Goal: Contribute content: Add original content to the website for others to see

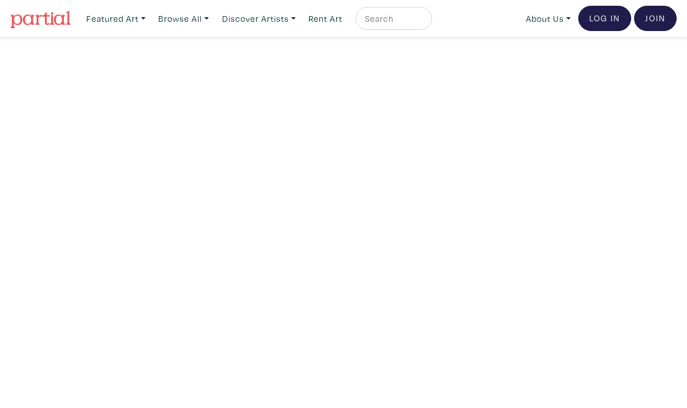
click at [622, 26] on link "Log In" at bounding box center [604, 18] width 53 height 25
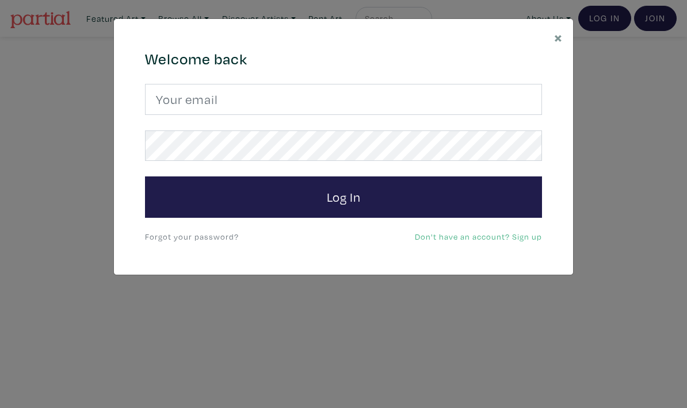
click at [493, 108] on input "email" at bounding box center [343, 99] width 397 height 31
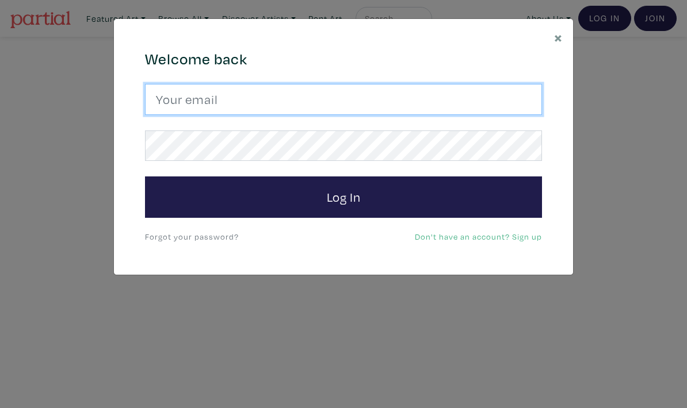
type input "fishermonahan@gmail.com"
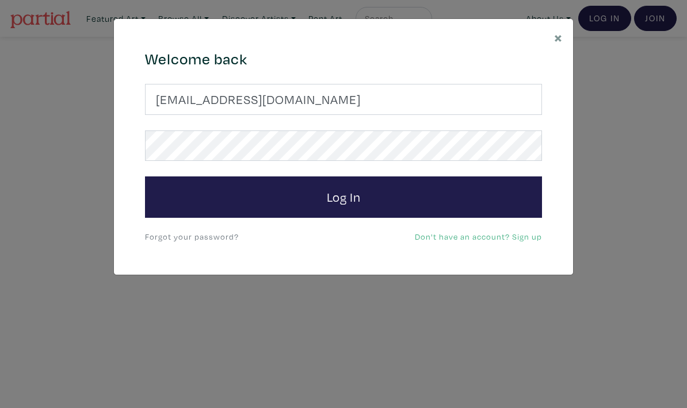
click at [464, 196] on button "Log In" at bounding box center [343, 197] width 397 height 41
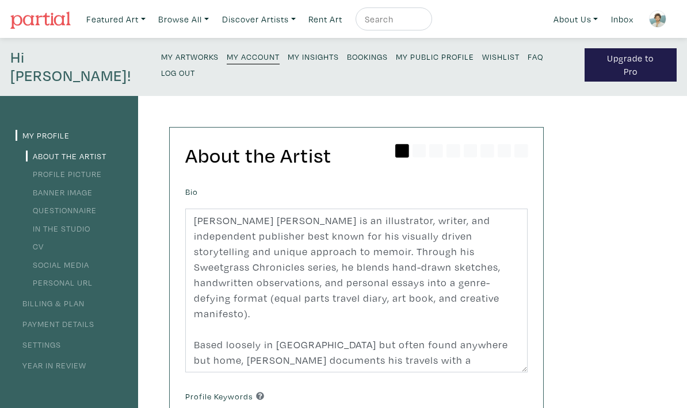
click at [161, 56] on small "My Artworks" at bounding box center [190, 56] width 58 height 11
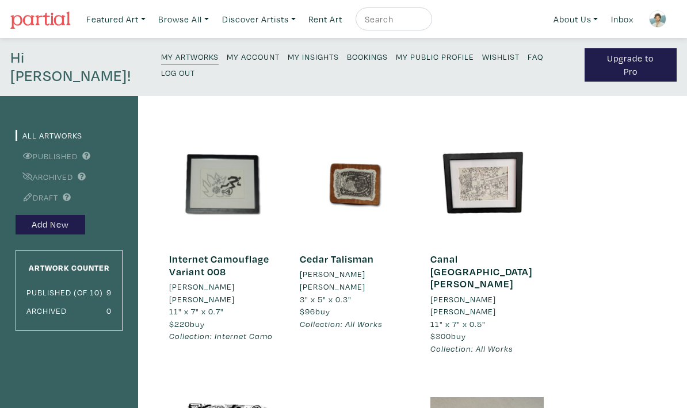
click at [38, 215] on button "Add New" at bounding box center [51, 225] width 70 height 20
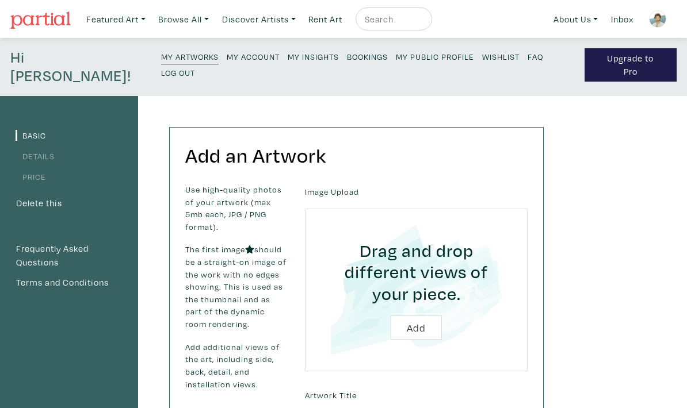
click at [414, 306] on input "file" at bounding box center [416, 290] width 190 height 131
type input "C:\fakepath\IMG_3655.jpeg"
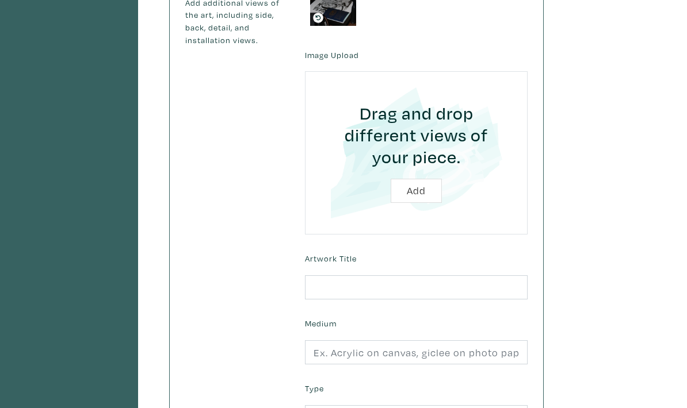
scroll to position [357, 0]
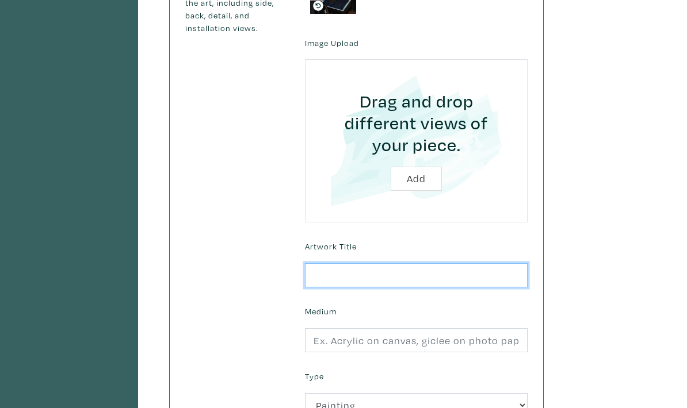
click at [464, 263] on input "text" at bounding box center [416, 275] width 223 height 25
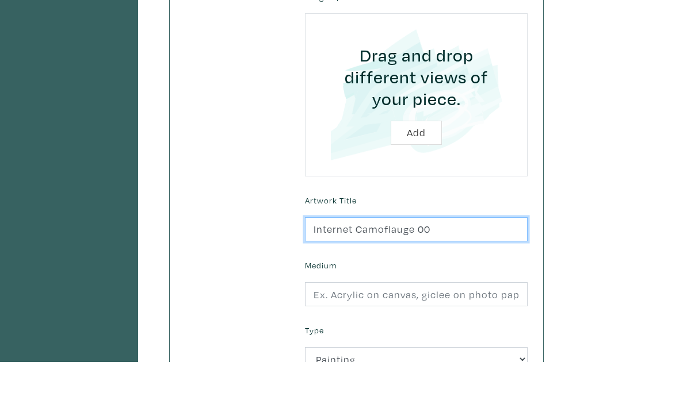
scroll to position [403, 0]
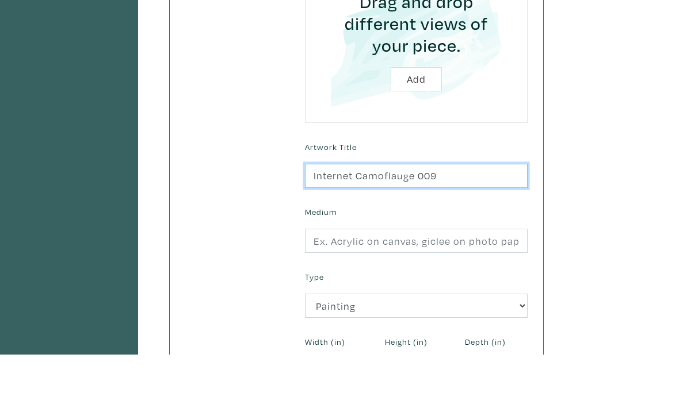
type input "Internet Camoflauge 009"
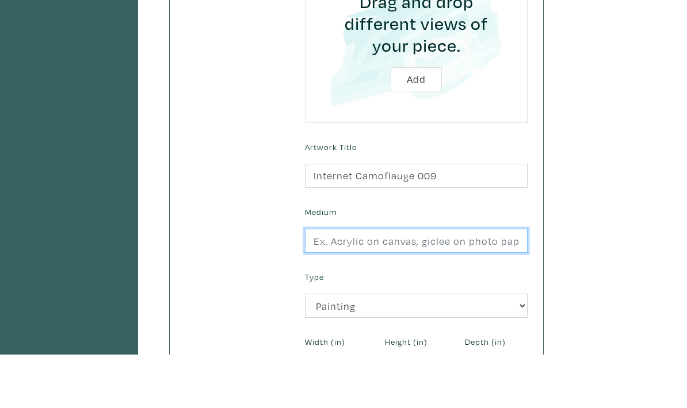
click at [495, 282] on input "text" at bounding box center [416, 294] width 223 height 25
type input "Pen & Ink on paper"
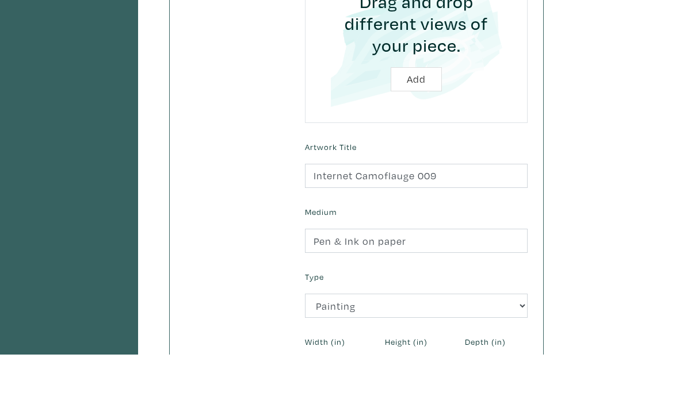
scroll to position [456, 0]
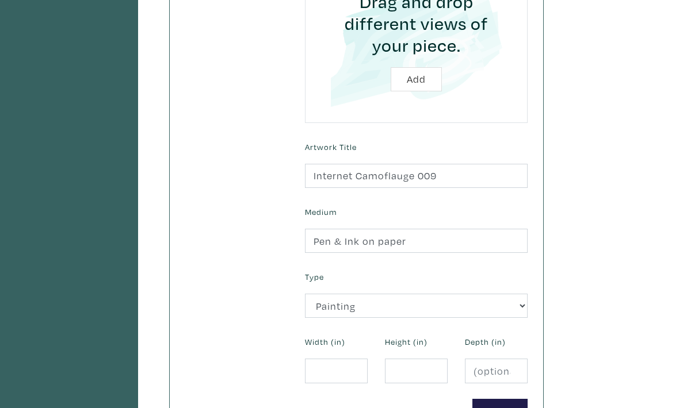
click at [495, 294] on select "2D Works Drawing / Print Painting Photography Sculpture Textile and Fibre Arts" at bounding box center [416, 306] width 223 height 25
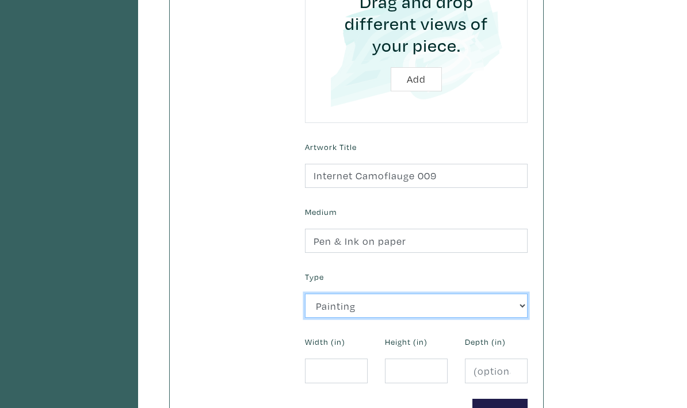
select select "188"
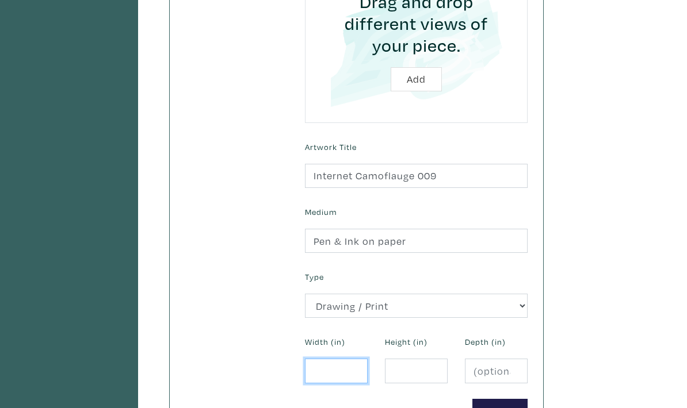
click at [349, 359] on input "number" at bounding box center [336, 371] width 63 height 25
type input "1"
type input "14"
click at [426, 361] on input "number" at bounding box center [416, 371] width 63 height 25
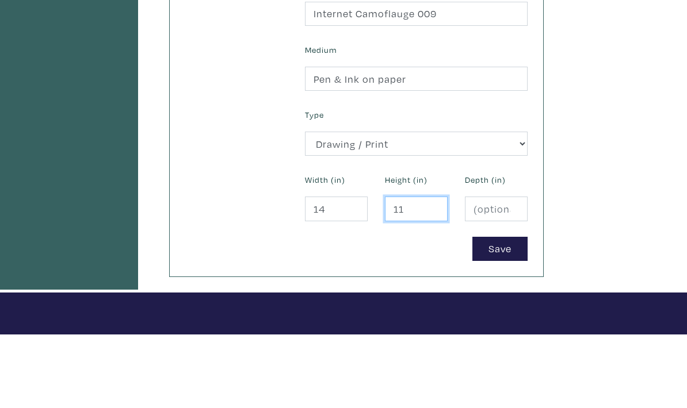
type input "11"
click at [505, 270] on input "number" at bounding box center [496, 282] width 63 height 25
type input "0"
type input "0.5"
click at [506, 311] on button "Save" at bounding box center [499, 323] width 55 height 25
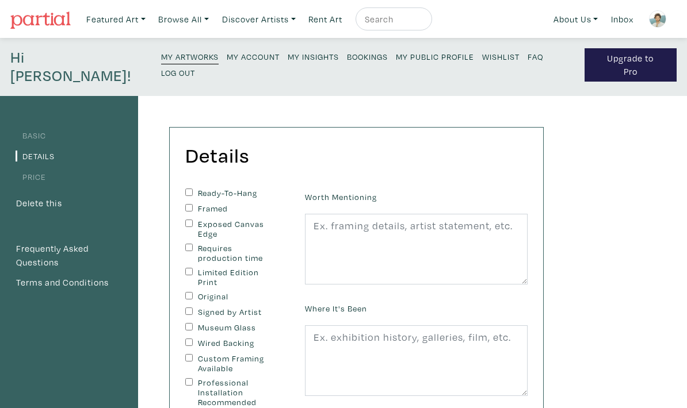
click at [191, 189] on input "Ready-To-Hang" at bounding box center [188, 192] width 7 height 7
checkbox input "true"
click at [188, 204] on input "Framed" at bounding box center [188, 207] width 7 height 7
checkbox input "true"
click at [185, 323] on input "Museum Glass" at bounding box center [188, 326] width 7 height 7
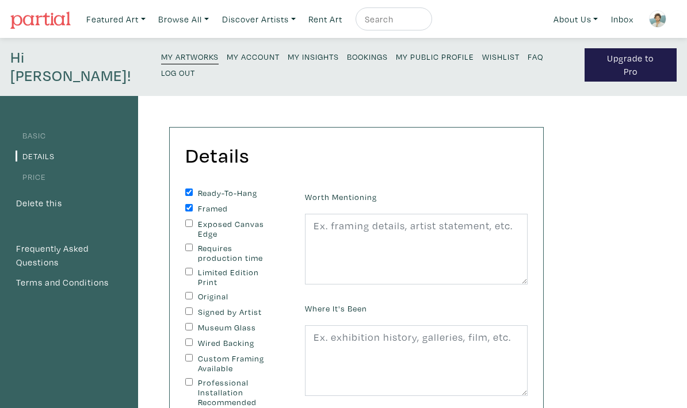
checkbox input "true"
click at [186, 308] on input "Signed by Artist" at bounding box center [188, 311] width 7 height 7
checkbox input "true"
click at [186, 292] on input "Original" at bounding box center [188, 295] width 7 height 7
checkbox input "true"
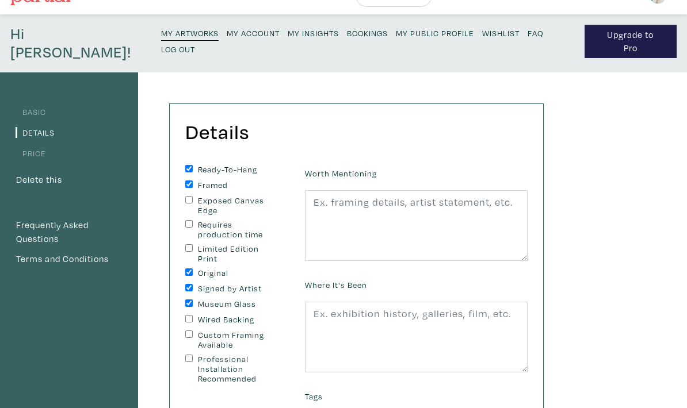
scroll to position [22, 0]
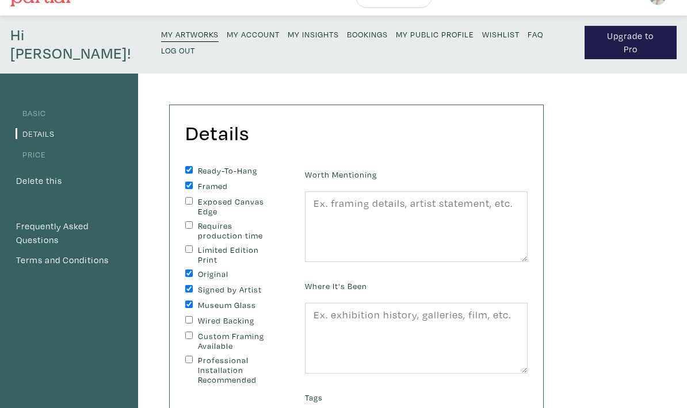
click at [185, 332] on div "Custom Framing Available" at bounding box center [236, 341] width 102 height 19
click at [183, 313] on div "Ready-To-Hang Framed Exposed Canvas Edge Requires production time Limited Editi…" at bounding box center [237, 342] width 120 height 353
click at [190, 332] on input "Custom Framing Available" at bounding box center [188, 335] width 7 height 7
checkbox input "true"
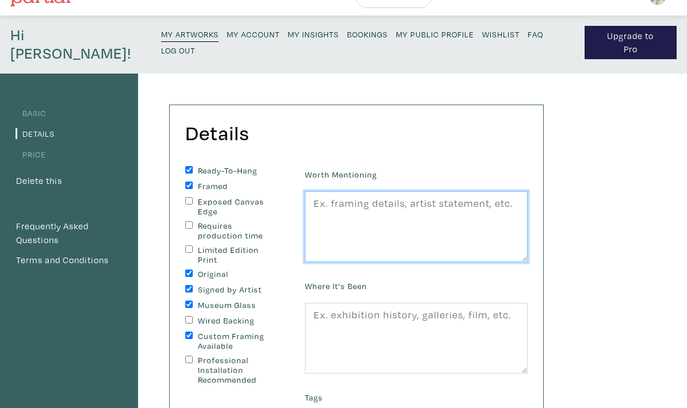
click at [496, 221] on textarea at bounding box center [416, 227] width 223 height 71
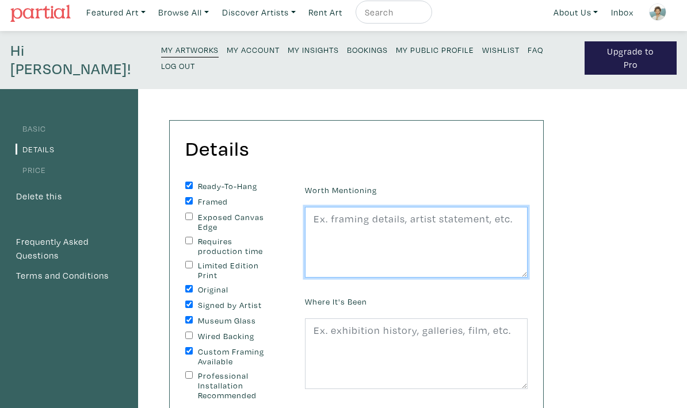
scroll to position [6, 0]
click at [393, 213] on textarea at bounding box center [416, 243] width 223 height 71
click at [389, 219] on textarea at bounding box center [416, 243] width 223 height 71
paste textarea "What I find powerful is how it captures the feeling of the internet itself—frag…"
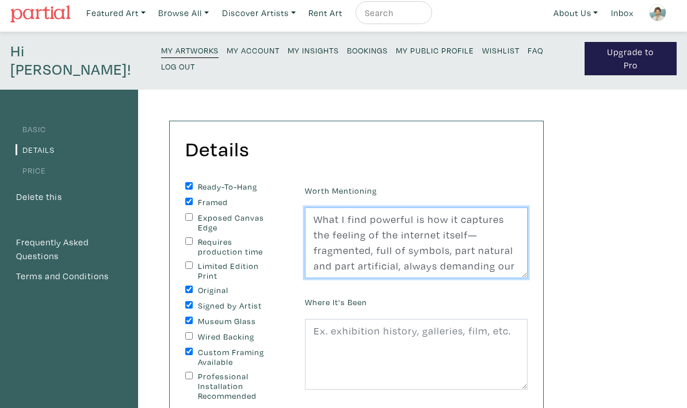
scroll to position [0, 0]
click at [307, 208] on textarea "What I find powerful is how it captures the feeling of the internet itself—frag…" at bounding box center [416, 243] width 223 height 71
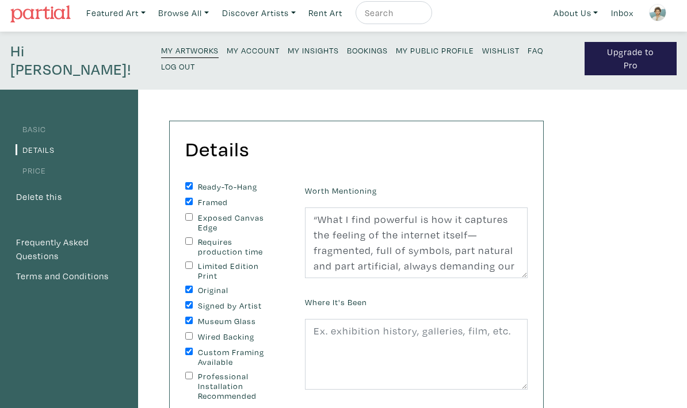
click at [607, 189] on div "Basic Details Price Delete this Frequently Asked Questions Terms and Conditions…" at bounding box center [343, 402] width 687 height 624
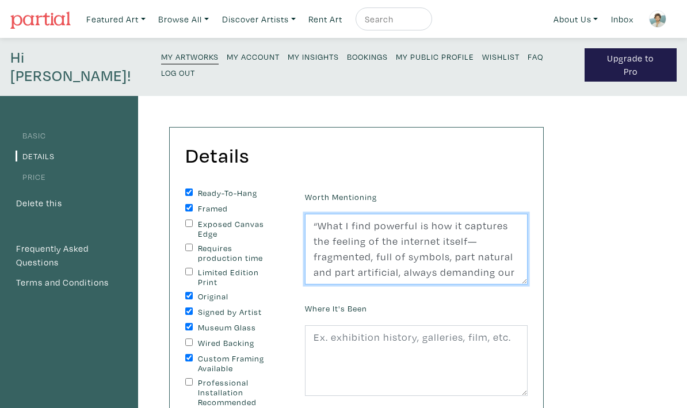
click at [318, 214] on textarea "“What I find powerful is how it captures the feeling of the internet itself—fra…" at bounding box center [416, 249] width 223 height 71
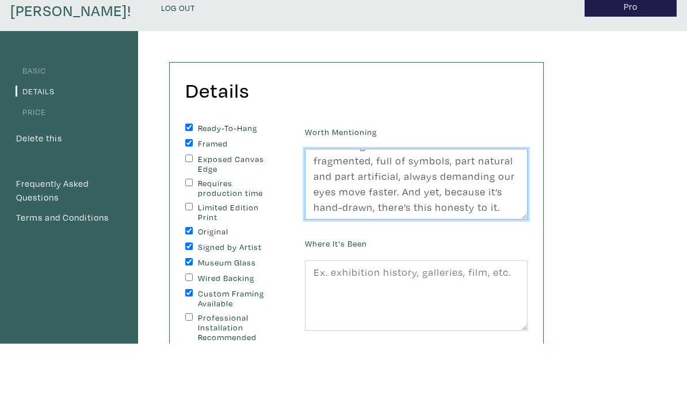
type textarea "What I find powerful is how it captures the feeling of the internet itself—frag…"
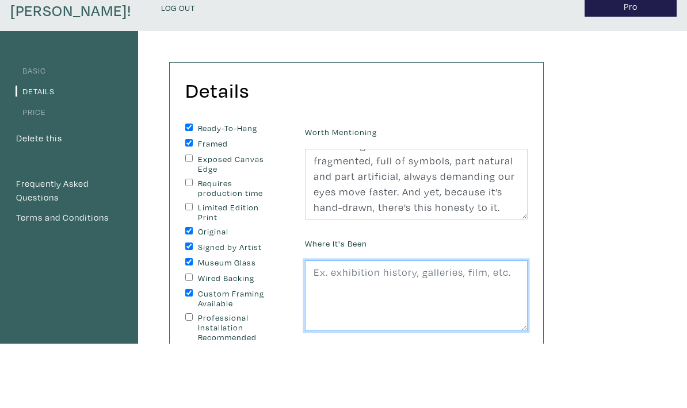
click at [476, 326] on textarea at bounding box center [416, 361] width 223 height 71
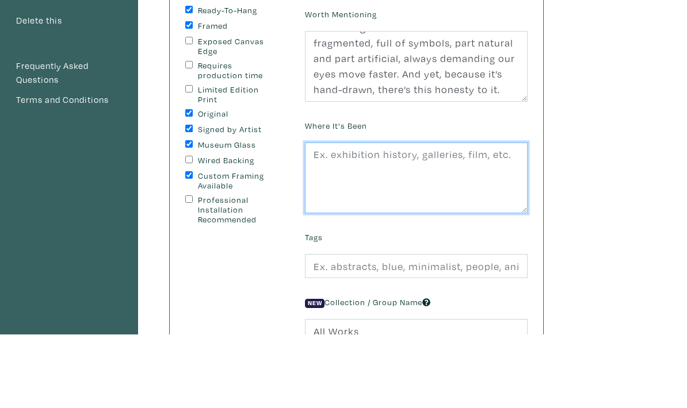
scroll to position [112, 0]
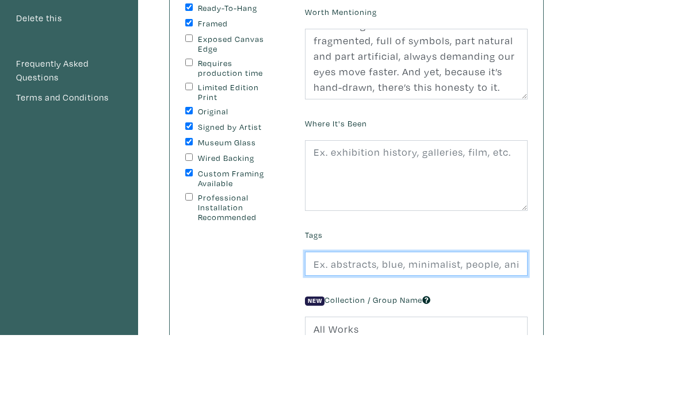
click at [500, 326] on input "text" at bounding box center [416, 338] width 223 height 25
type input "C"
type input "Drawing, motif, political, internet, social"
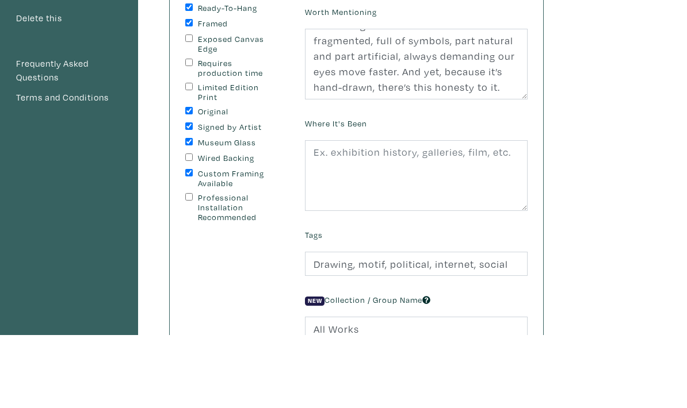
click at [419, 391] on input "All Works" at bounding box center [416, 403] width 223 height 25
type input "A"
type input "Internet Camo"
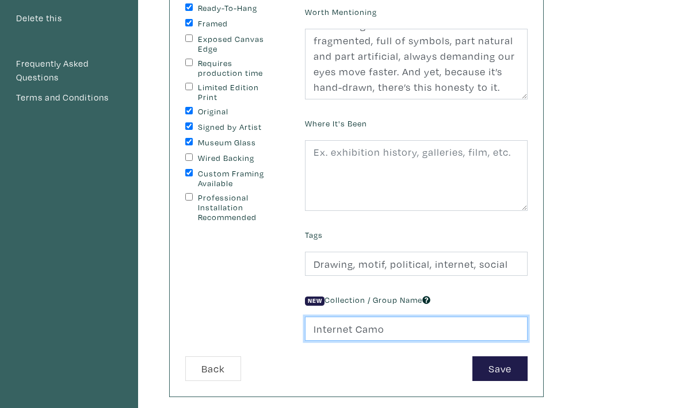
click at [501, 357] on button "Save" at bounding box center [499, 369] width 55 height 25
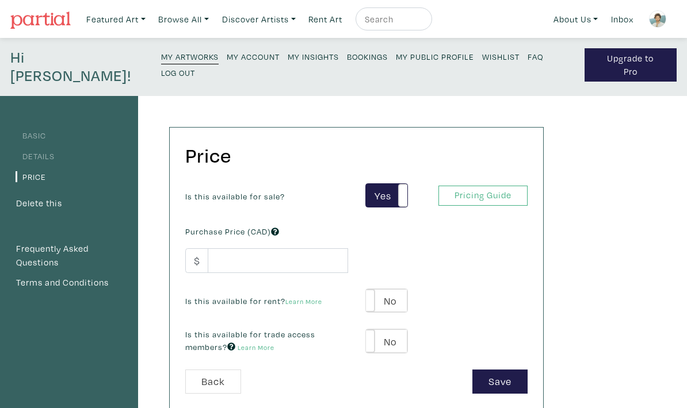
click at [298, 248] on input "number" at bounding box center [278, 260] width 140 height 25
type input "345"
click at [529, 289] on div "Is this available for rent? Learn More Yes No Yes No" at bounding box center [356, 301] width 359 height 25
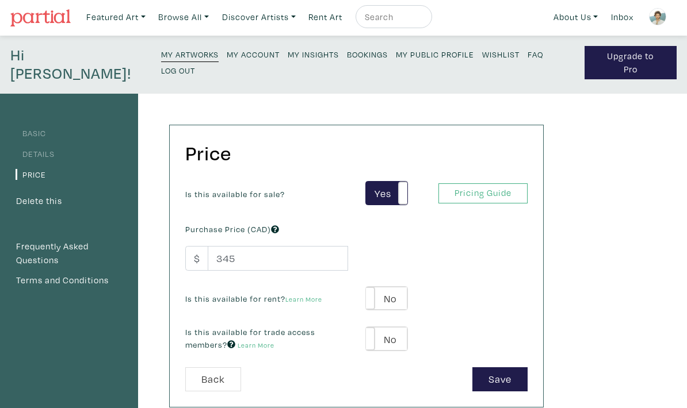
scroll to position [2, 0]
click at [389, 287] on label "No" at bounding box center [386, 299] width 41 height 24
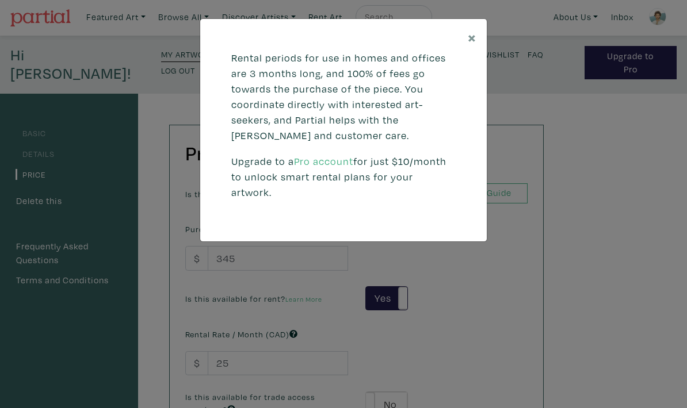
click at [457, 42] on button "×" at bounding box center [471, 37] width 29 height 36
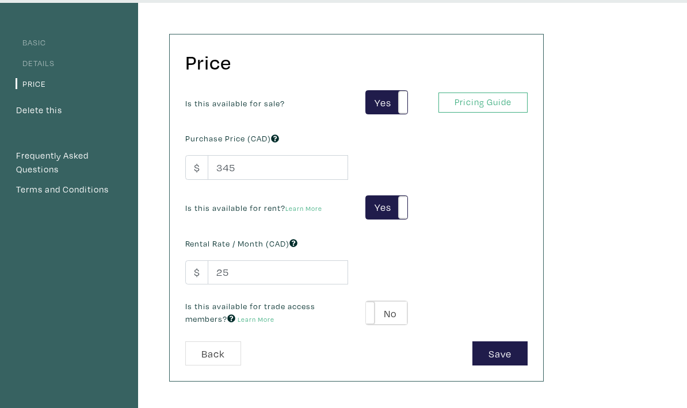
scroll to position [94, 0]
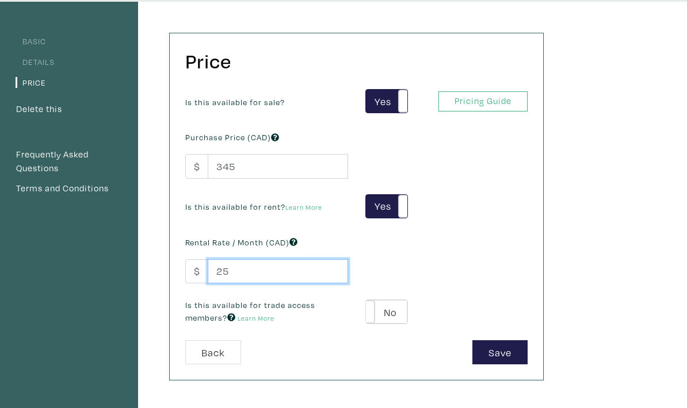
click at [310, 259] on input "25" at bounding box center [278, 271] width 140 height 25
type input "2"
type input "20"
click at [388, 302] on label "No" at bounding box center [386, 312] width 41 height 24
type input "39"
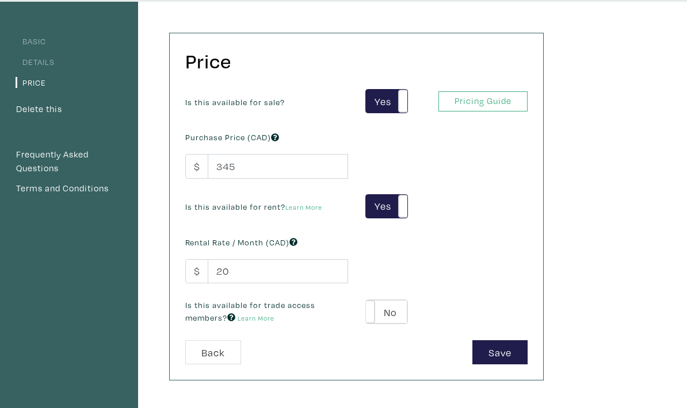
type input "62"
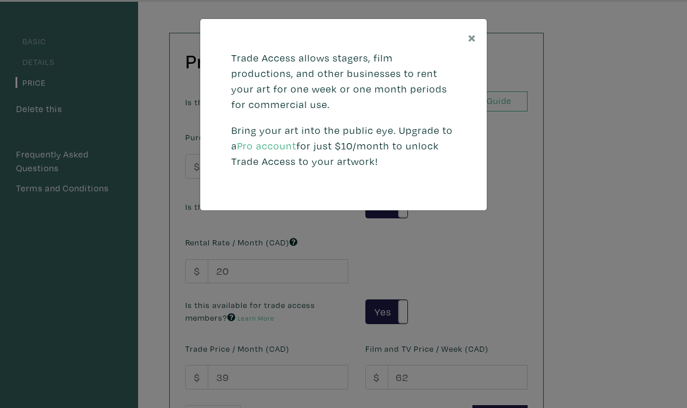
click at [476, 33] on span "×" at bounding box center [472, 37] width 9 height 20
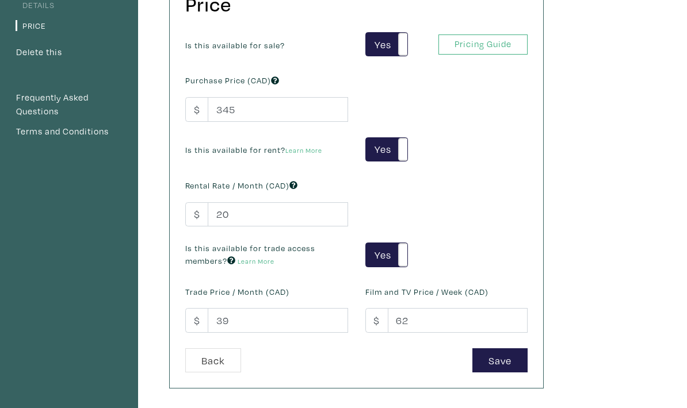
scroll to position [150, 0]
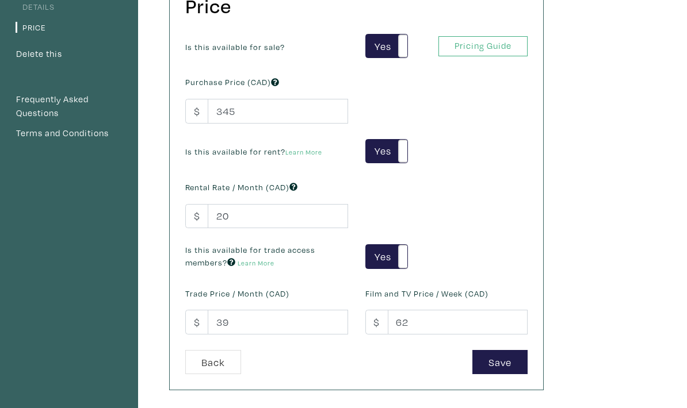
click at [516, 350] on button "Save" at bounding box center [499, 362] width 55 height 25
type input "2"
type input "4"
type input "30"
click at [506, 350] on button "Save" at bounding box center [499, 362] width 55 height 25
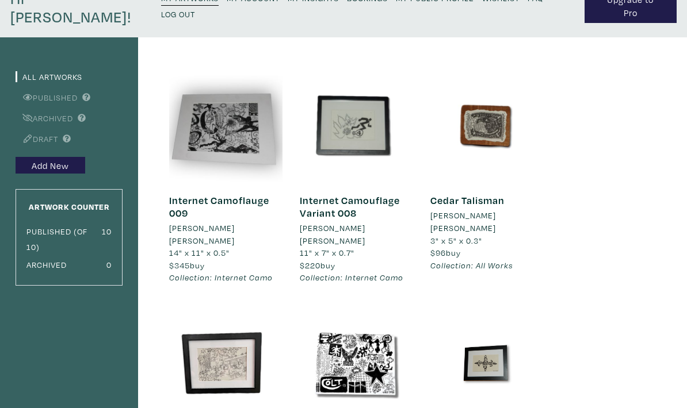
scroll to position [105, 0]
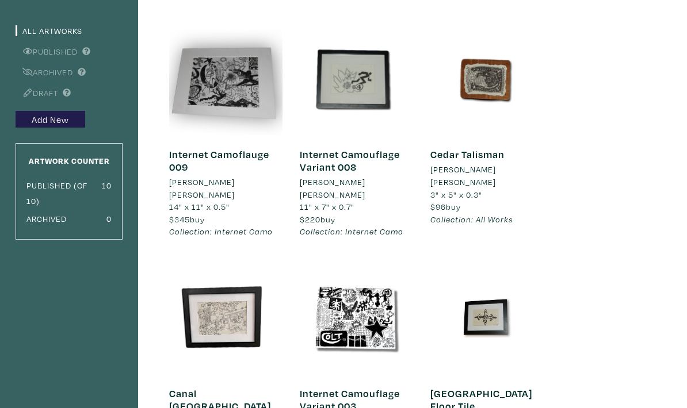
click at [242, 148] on link "Internet Camoflauge 009" at bounding box center [219, 161] width 100 height 26
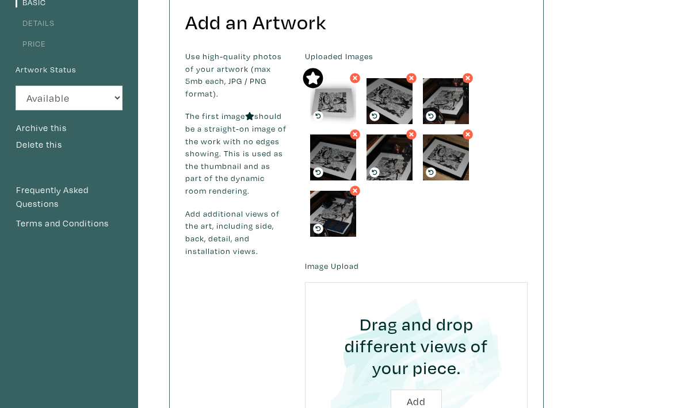
scroll to position [117, 0]
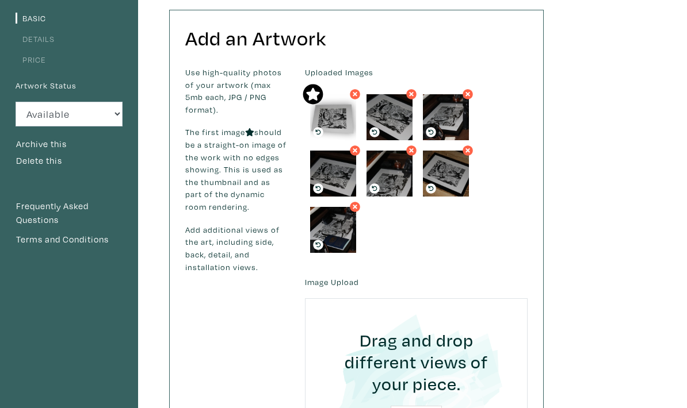
click at [356, 92] on icon at bounding box center [355, 94] width 5 height 5
click at [319, 108] on img at bounding box center [333, 117] width 46 height 46
click at [317, 108] on img at bounding box center [333, 117] width 46 height 46
click at [332, 105] on img at bounding box center [333, 117] width 46 height 46
click at [343, 108] on img at bounding box center [333, 117] width 46 height 46
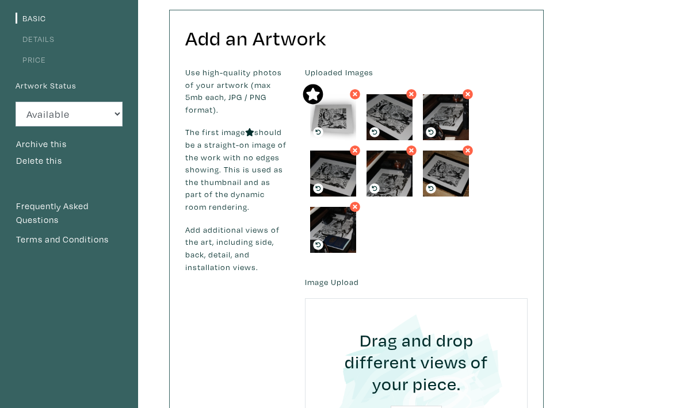
click at [354, 94] on img at bounding box center [333, 117] width 46 height 46
click at [359, 89] on icon at bounding box center [355, 94] width 10 height 10
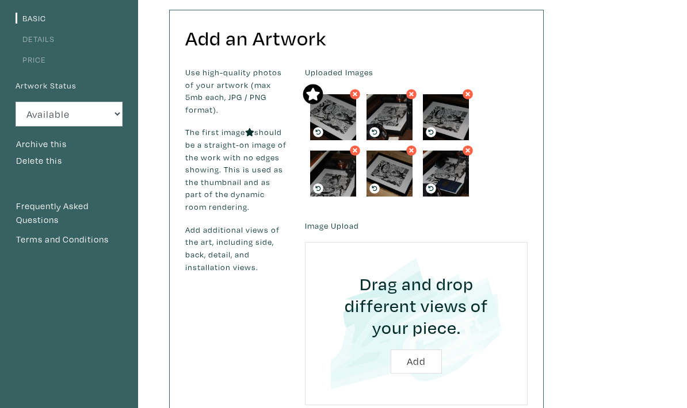
click at [465, 146] on icon at bounding box center [467, 151] width 7 height 10
click at [409, 146] on icon at bounding box center [411, 151] width 7 height 10
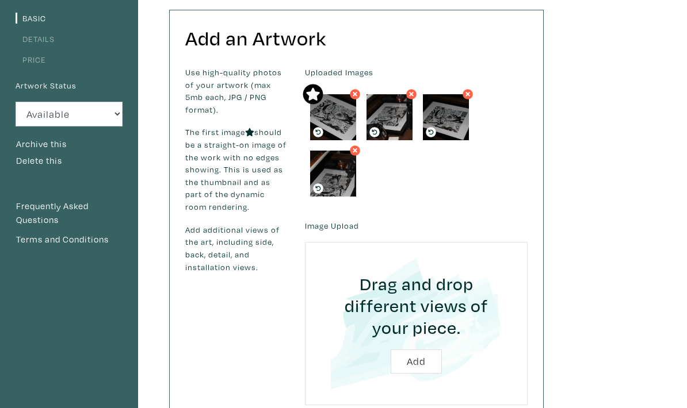
click at [353, 151] on img at bounding box center [333, 174] width 46 height 46
click at [354, 146] on icon at bounding box center [354, 151] width 7 height 10
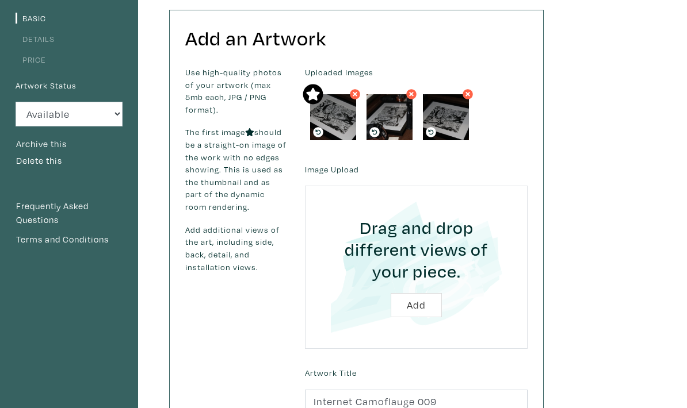
click at [464, 89] on icon at bounding box center [467, 94] width 7 height 10
click at [416, 89] on icon at bounding box center [411, 94] width 10 height 10
click at [414, 89] on icon at bounding box center [411, 94] width 7 height 10
click at [465, 89] on icon at bounding box center [467, 94] width 7 height 10
click at [473, 89] on icon at bounding box center [467, 94] width 10 height 10
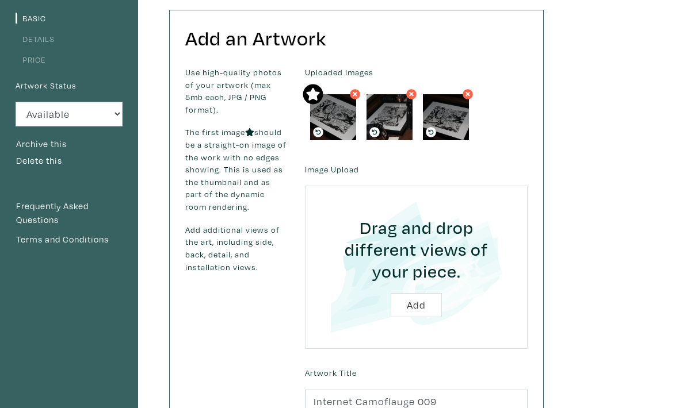
click at [419, 89] on li at bounding box center [446, 117] width 56 height 56
click at [359, 89] on icon at bounding box center [355, 94] width 10 height 10
click at [356, 94] on img at bounding box center [333, 117] width 46 height 46
click at [469, 202] on input "file" at bounding box center [416, 267] width 190 height 131
click at [468, 89] on icon at bounding box center [467, 94] width 7 height 10
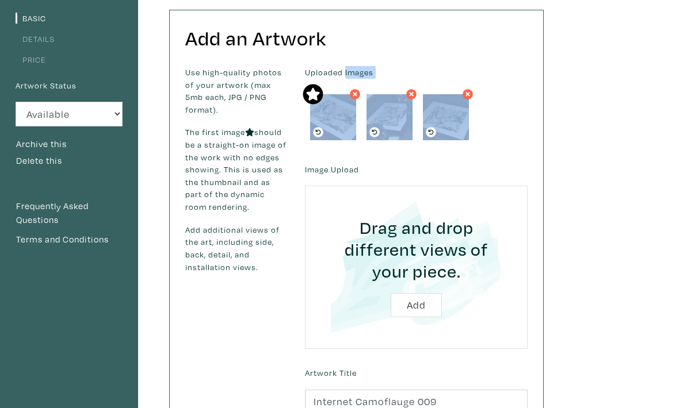
click at [481, 81] on div "Uploaded Images" at bounding box center [416, 105] width 240 height 79
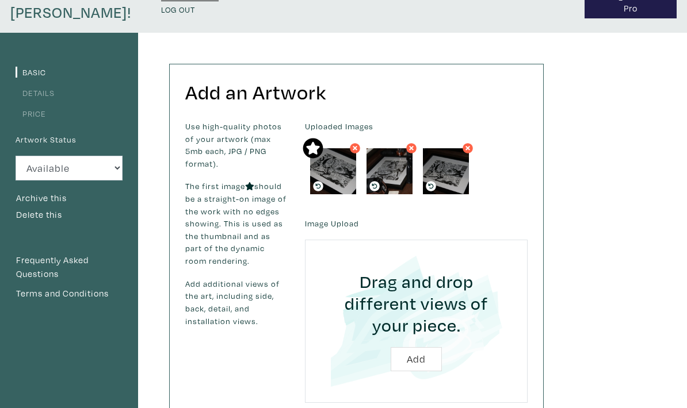
scroll to position [68, 0]
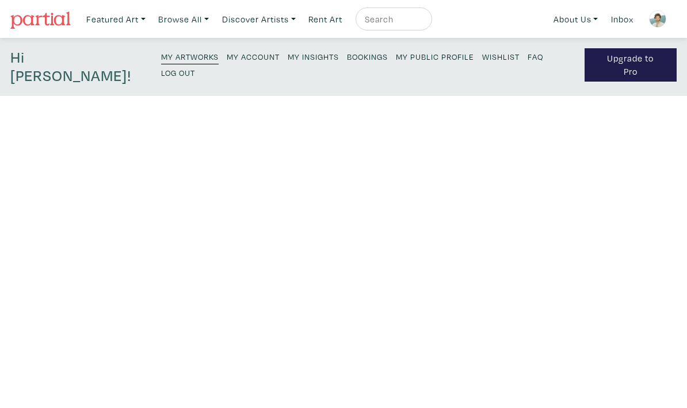
scroll to position [68, 0]
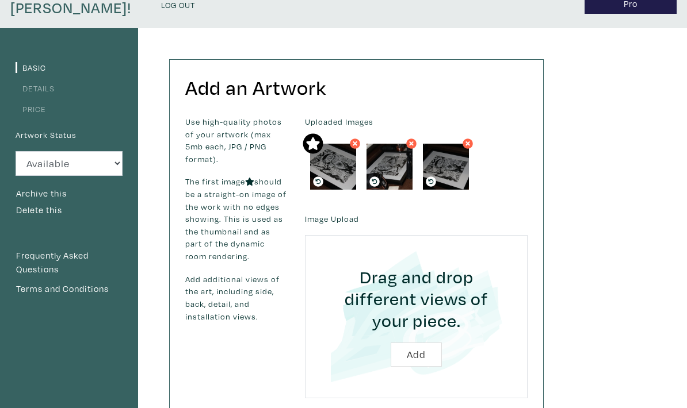
click at [464, 139] on icon at bounding box center [467, 144] width 7 height 10
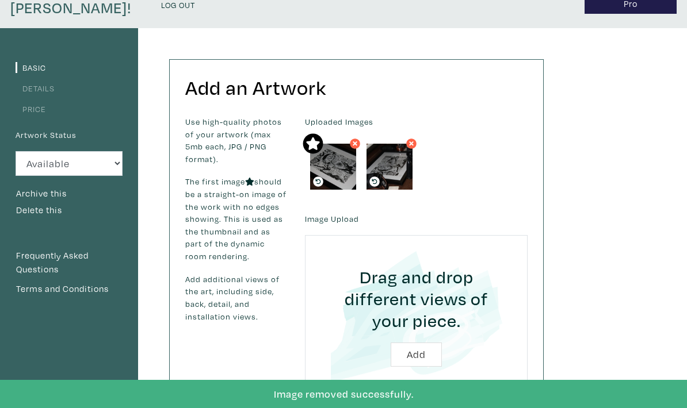
click at [413, 141] on icon at bounding box center [411, 143] width 5 height 5
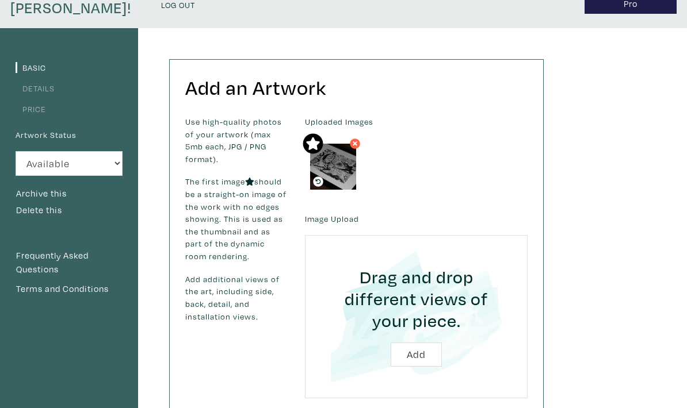
click at [356, 144] on img at bounding box center [333, 167] width 46 height 46
click at [357, 139] on icon at bounding box center [354, 144] width 7 height 10
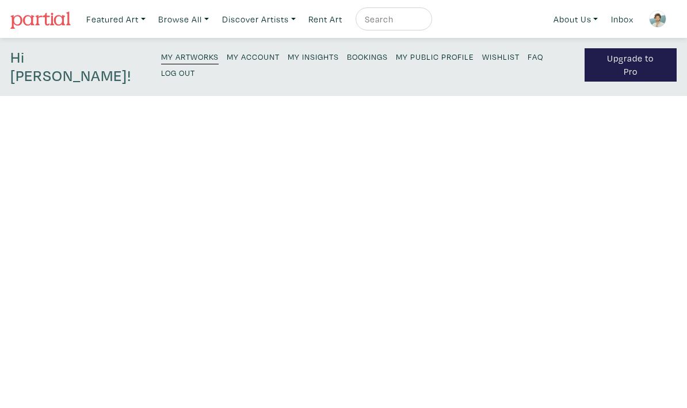
scroll to position [68, 0]
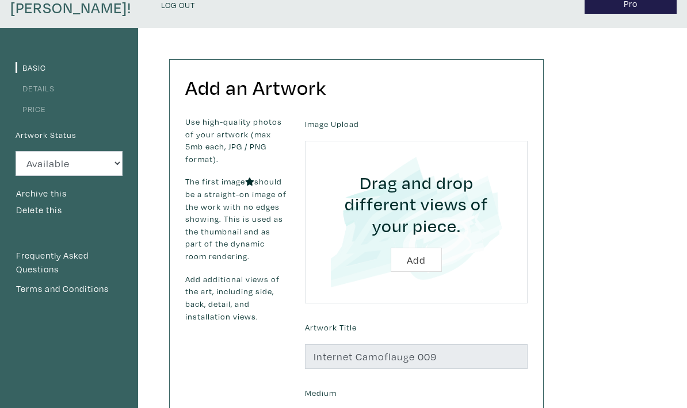
click at [423, 251] on input "file" at bounding box center [416, 222] width 190 height 131
type input "C:\fakepath\IMG_3656.jpeg"
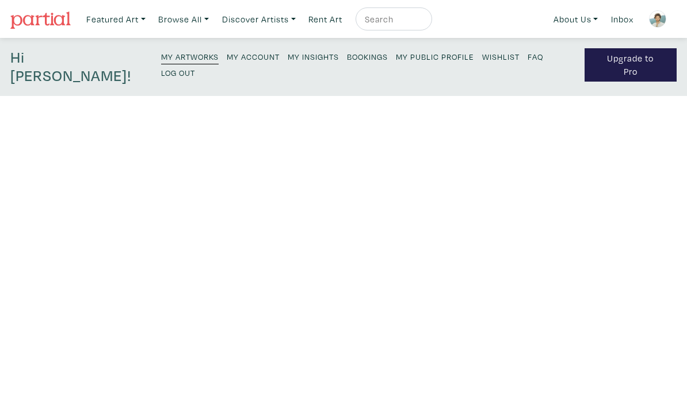
scroll to position [68, 0]
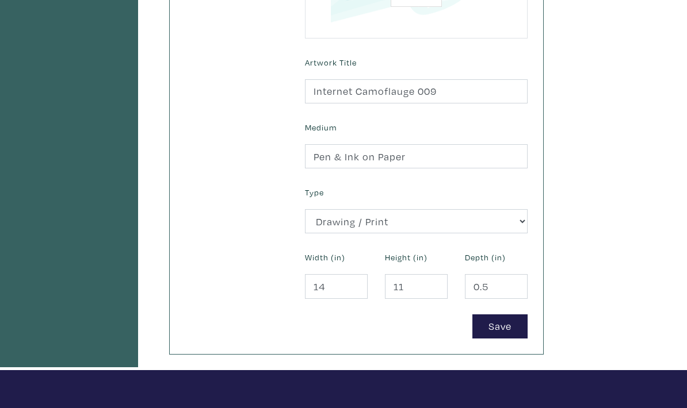
click at [506, 315] on button "Save" at bounding box center [499, 327] width 55 height 25
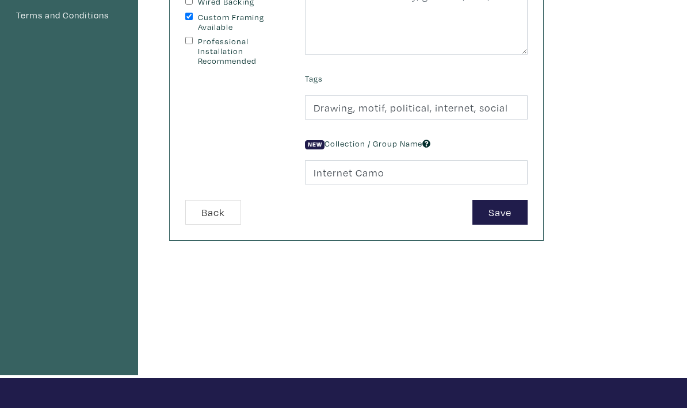
scroll to position [342, 0]
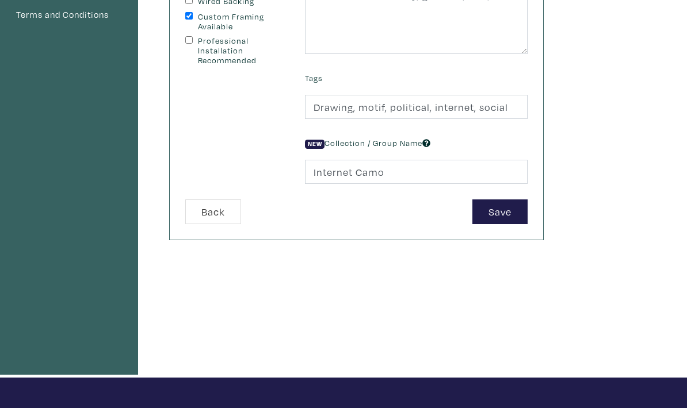
click at [493, 200] on button "Save" at bounding box center [499, 212] width 55 height 25
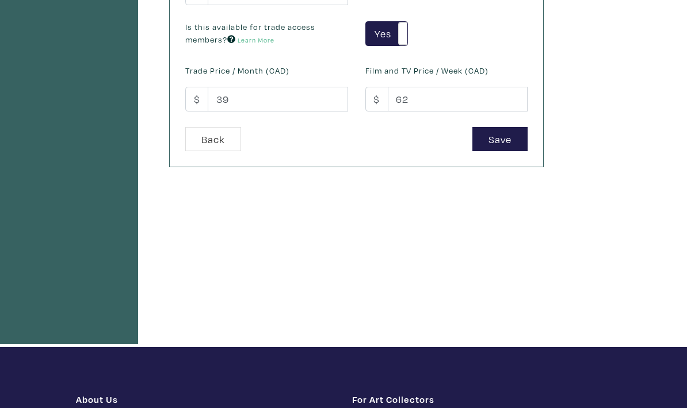
scroll to position [375, 0]
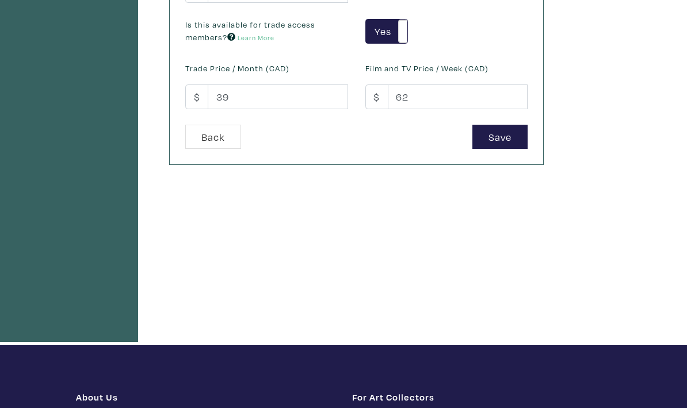
click at [509, 125] on button "Save" at bounding box center [499, 137] width 55 height 25
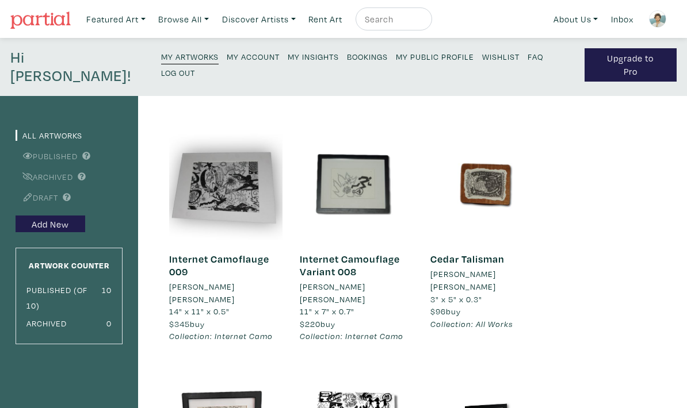
click at [396, 61] on small "My Public Profile" at bounding box center [435, 56] width 78 height 11
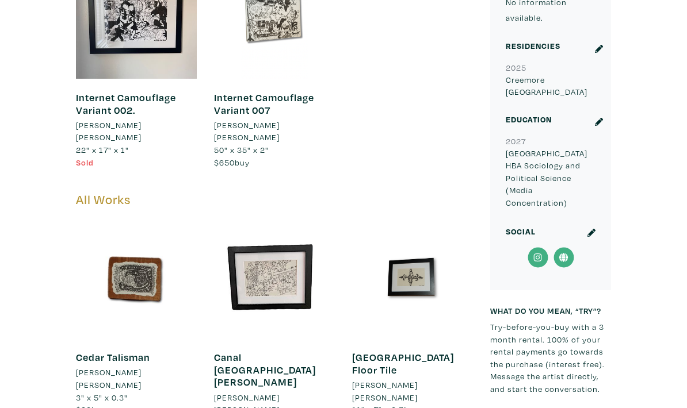
scroll to position [952, 0]
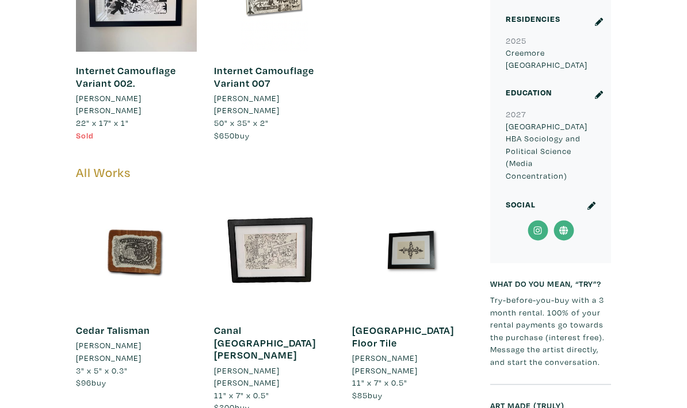
click at [146, 215] on div at bounding box center [136, 251] width 121 height 121
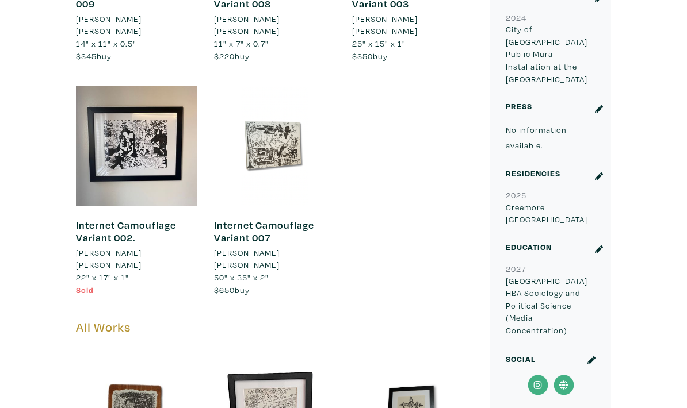
scroll to position [790, 0]
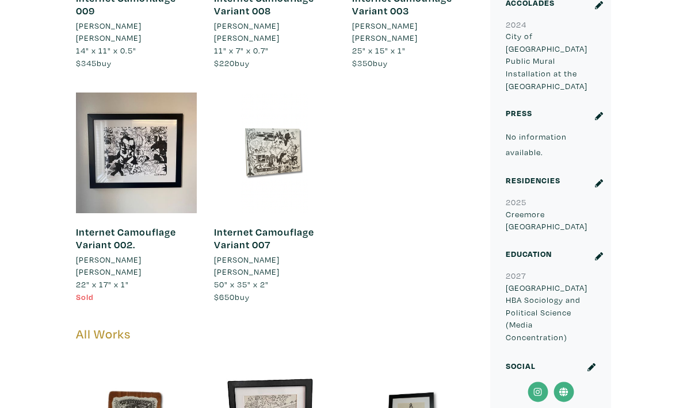
click at [542, 248] on div "Education" at bounding box center [541, 258] width 89 height 21
click at [539, 248] on small "Education" at bounding box center [529, 253] width 46 height 11
click at [598, 252] on icon at bounding box center [599, 256] width 8 height 8
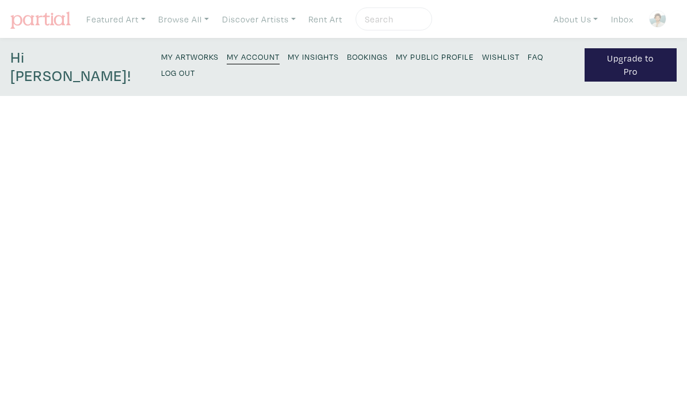
type input "2024"
type input "City of [GEOGRAPHIC_DATA]"
type input "Public Mural Installation at the [GEOGRAPHIC_DATA]"
type input "2025"
type input "Creemore"
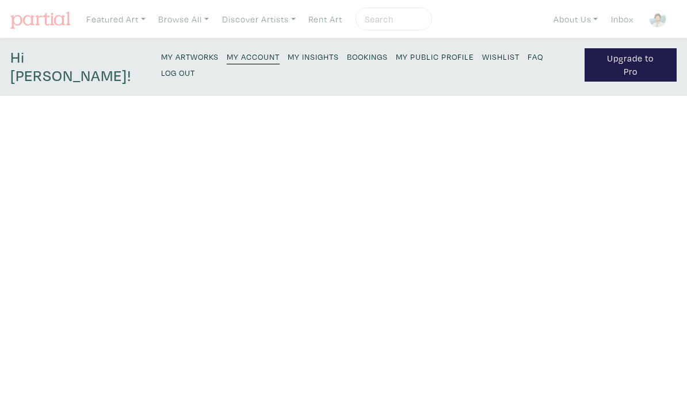
type input "[GEOGRAPHIC_DATA]"
type input "2027"
type input "Lakehead University"
type input "HBA Sociology and Political Science (Media Concentration)"
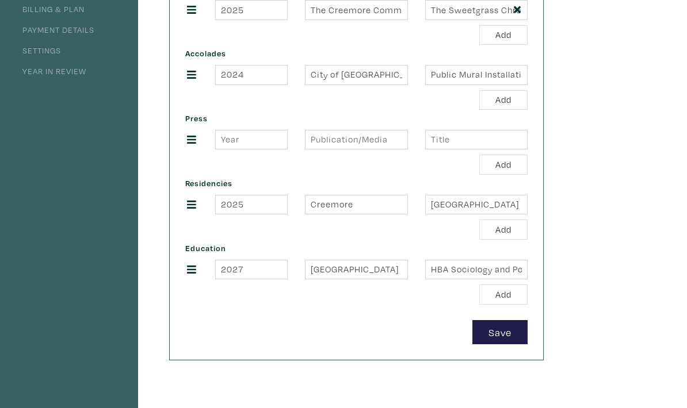
scroll to position [292, 0]
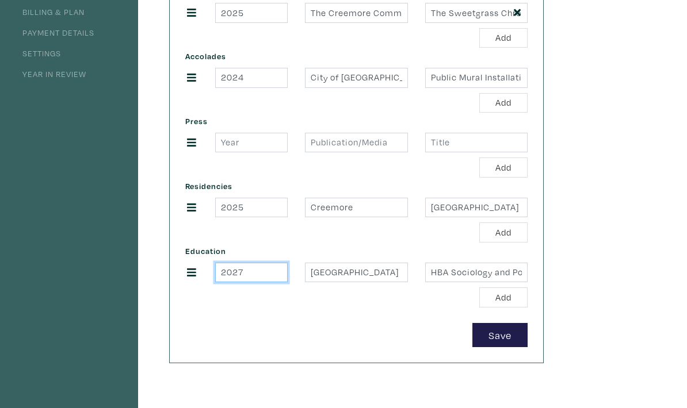
click at [246, 263] on input "2027" at bounding box center [251, 273] width 72 height 20
click at [190, 269] on icon at bounding box center [191, 273] width 9 height 8
click at [192, 269] on icon at bounding box center [191, 273] width 9 height 8
click at [259, 263] on input "2027" at bounding box center [251, 273] width 72 height 20
type input "2"
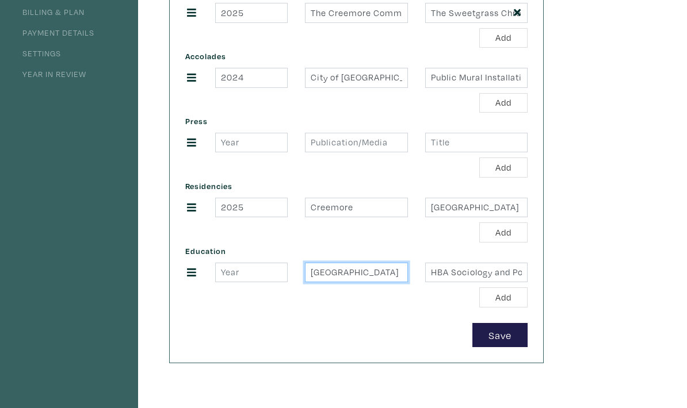
click at [381, 263] on input "Lakehead University" at bounding box center [356, 273] width 102 height 20
click at [377, 263] on input "Lakehead University" at bounding box center [356, 273] width 102 height 20
click at [380, 263] on input "Lakehead University" at bounding box center [356, 273] width 102 height 20
click at [477, 263] on input "HBA Sociology and Political Science (Media Concentration)" at bounding box center [476, 273] width 102 height 20
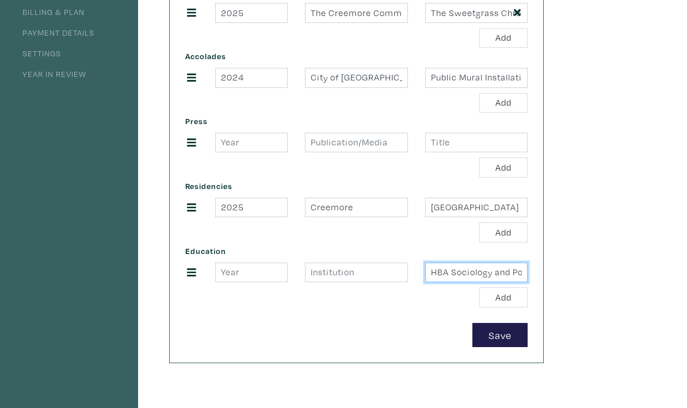
click at [481, 263] on input "HBA Sociology and Political Science (Media Concentration)" at bounding box center [476, 273] width 102 height 20
click at [480, 263] on input "HBA Sociology and Political Science (Media Concentration)" at bounding box center [476, 273] width 102 height 20
click at [507, 323] on button "Save" at bounding box center [499, 335] width 55 height 25
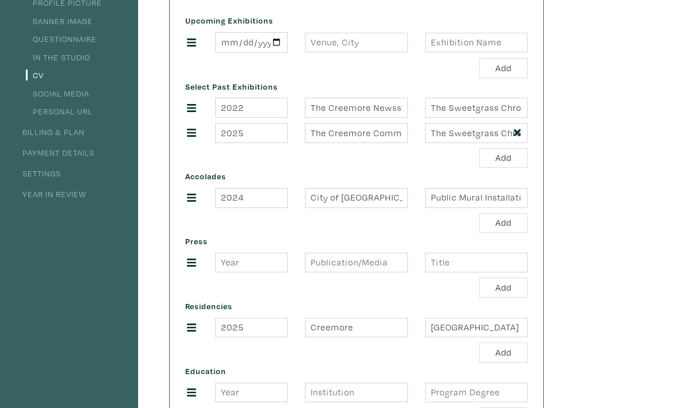
scroll to position [0, 0]
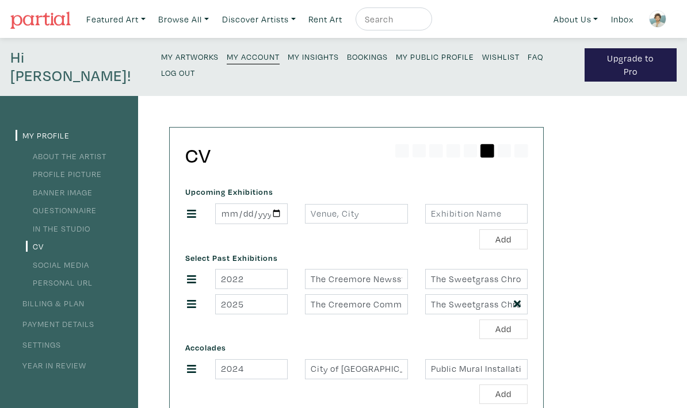
click at [396, 60] on small "My Public Profile" at bounding box center [435, 56] width 78 height 11
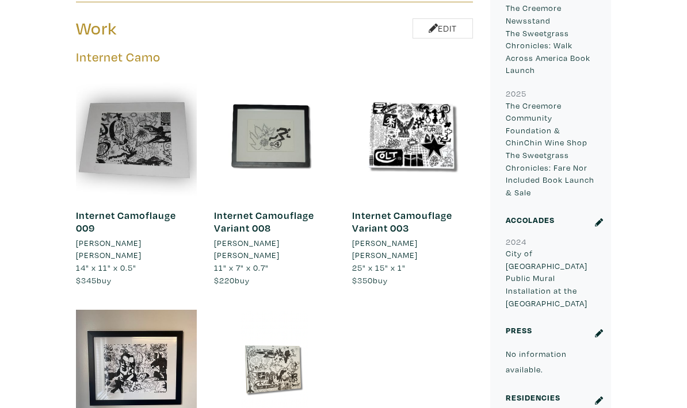
scroll to position [559, 0]
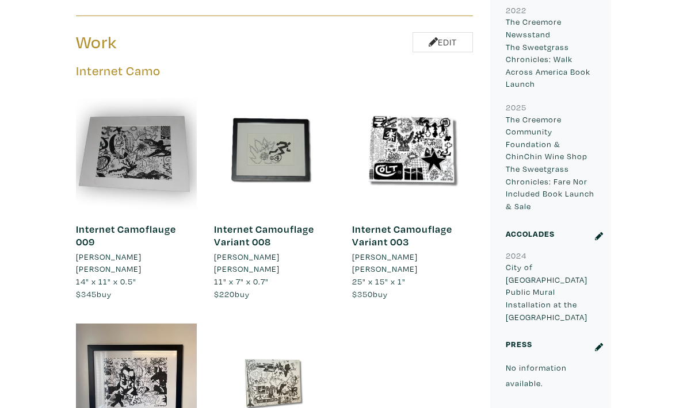
click at [131, 223] on link "Internet Camoflauge 009" at bounding box center [126, 236] width 100 height 26
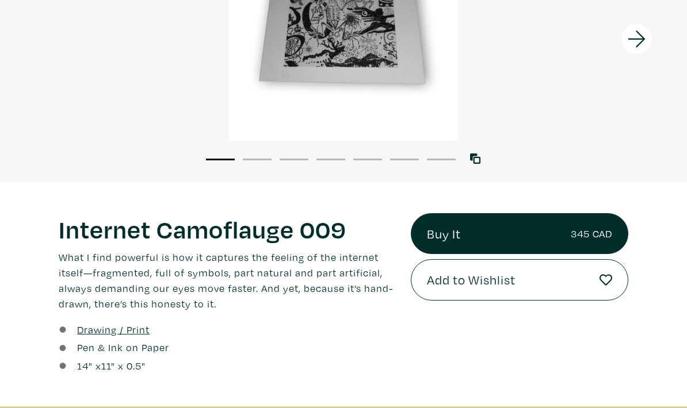
scroll to position [188, 0]
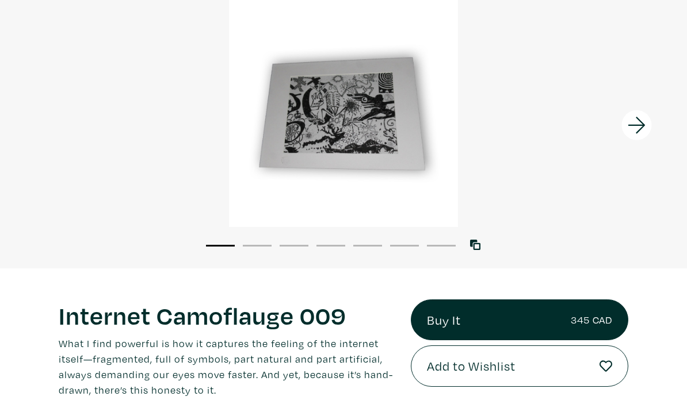
click at [641, 132] on icon at bounding box center [636, 125] width 39 height 31
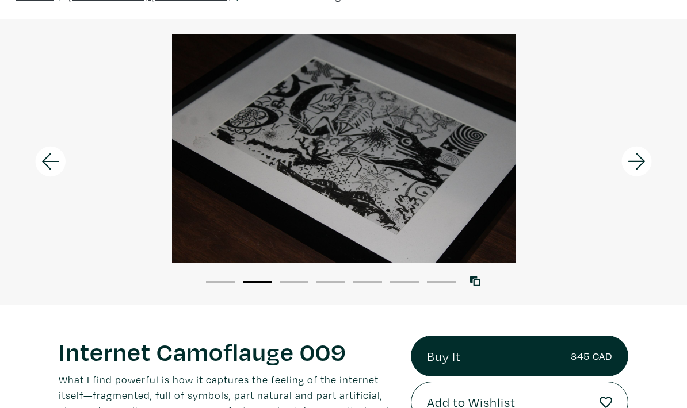
click at [653, 148] on icon at bounding box center [636, 162] width 39 height 31
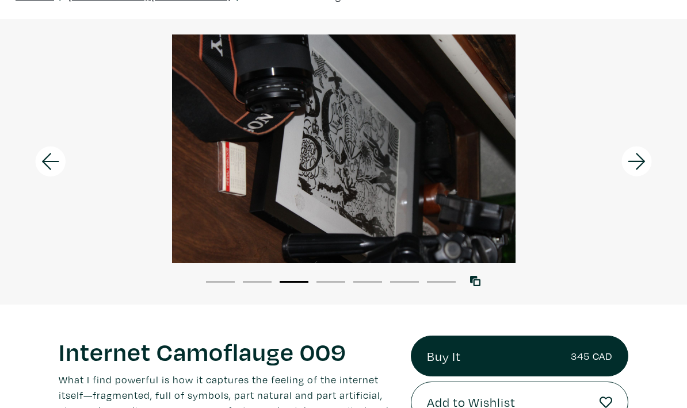
scroll to position [66, 0]
click at [652, 157] on icon at bounding box center [636, 161] width 39 height 31
